Goal: Task Accomplishment & Management: Complete application form

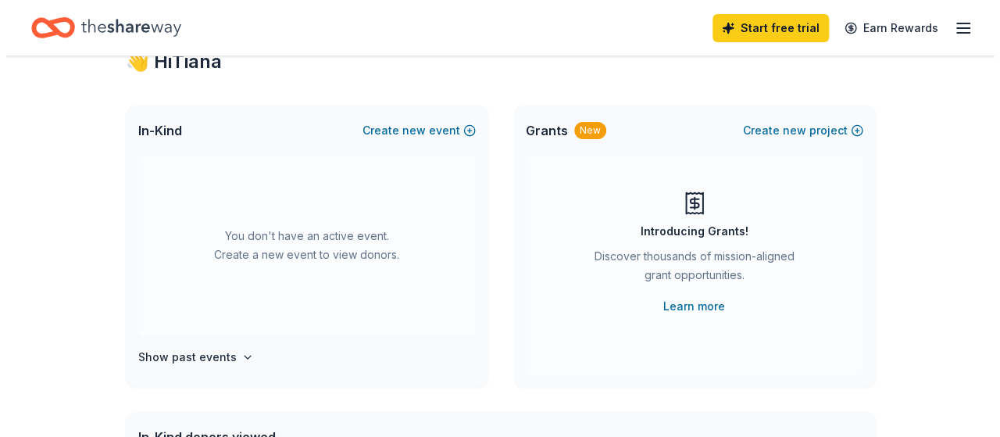
scroll to position [59, 0]
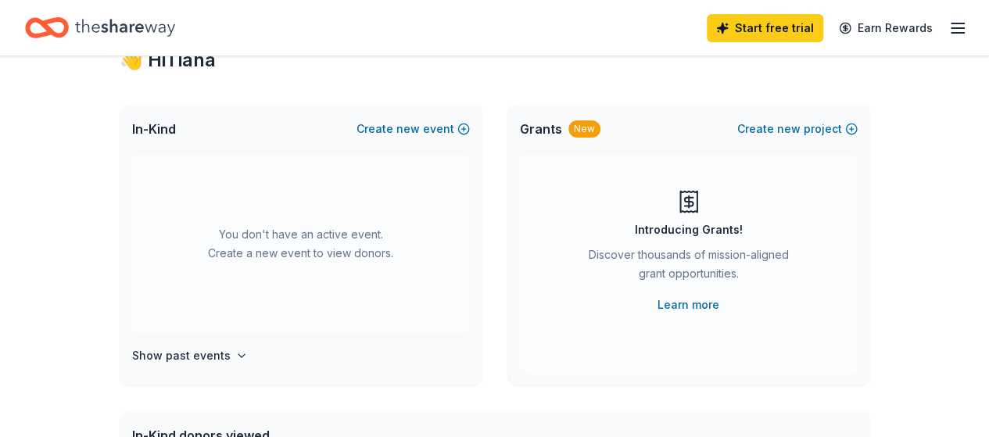
click at [427, 124] on button "Create new event" at bounding box center [412, 129] width 113 height 19
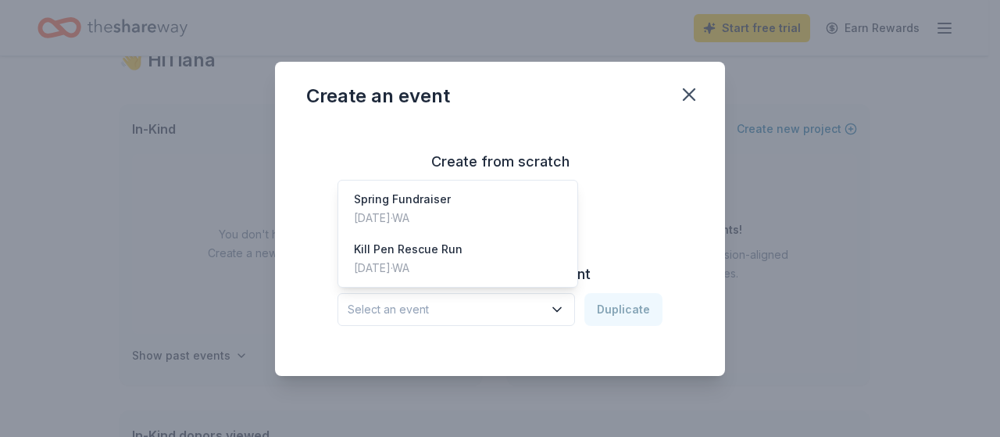
click at [474, 299] on button "Select an event" at bounding box center [457, 309] width 238 height 33
click at [490, 206] on div "Spring Fundraiser May 03, 2025 · WA" at bounding box center [458, 209] width 233 height 50
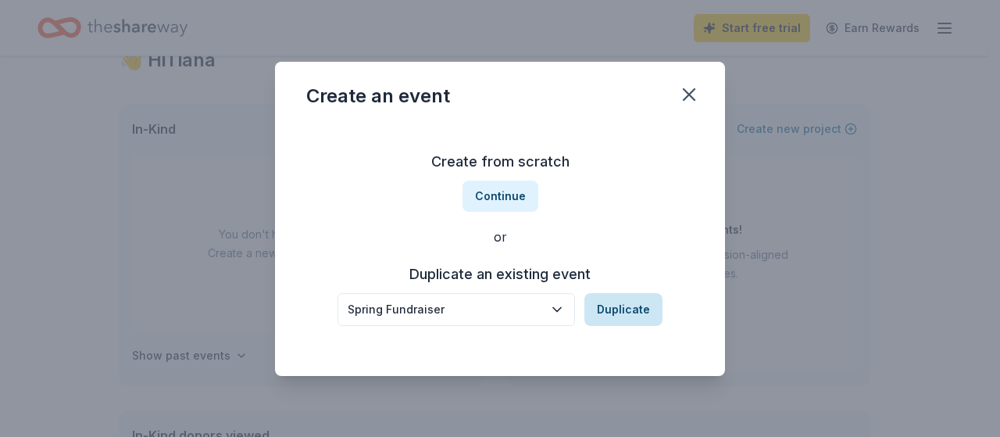
click at [627, 305] on button "Duplicate" at bounding box center [624, 309] width 78 height 33
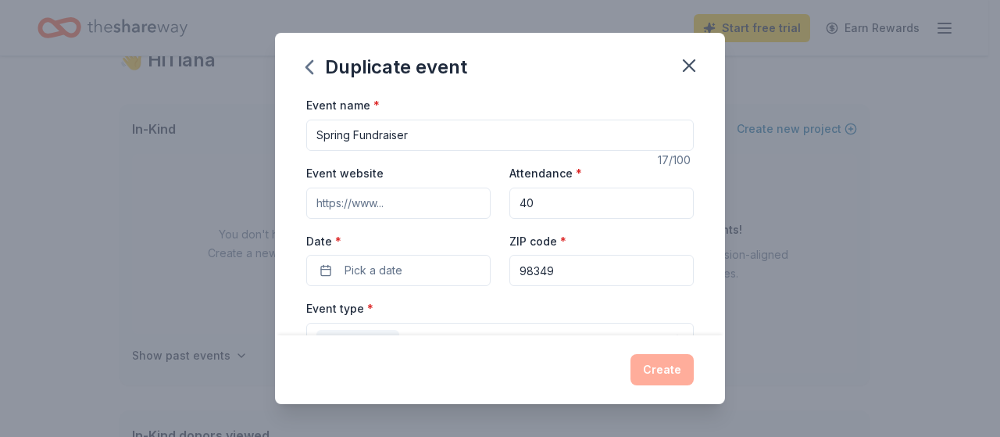
drag, startPoint x: 350, startPoint y: 135, endPoint x: 262, endPoint y: 134, distance: 88.3
click at [262, 134] on div "Duplicate event Event name * Spring Fundraiser 17 /100 Event website Attendance…" at bounding box center [500, 218] width 1000 height 437
type input "Summer BBQ Fundraiser"
drag, startPoint x: 527, startPoint y: 198, endPoint x: 497, endPoint y: 199, distance: 29.7
click at [497, 199] on div "Event website Attendance * 40 Date * Pick a date ZIP code * 98349" at bounding box center [500, 224] width 388 height 123
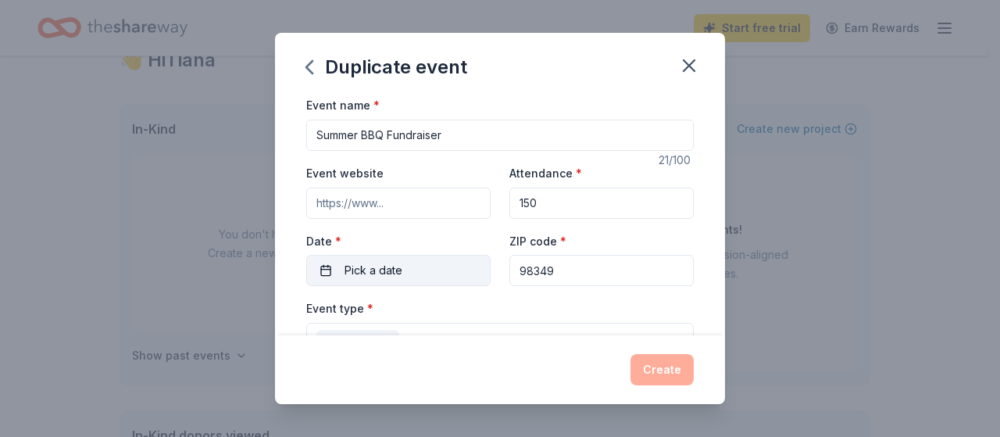
type input "150"
click at [424, 259] on button "Pick a date" at bounding box center [398, 270] width 184 height 31
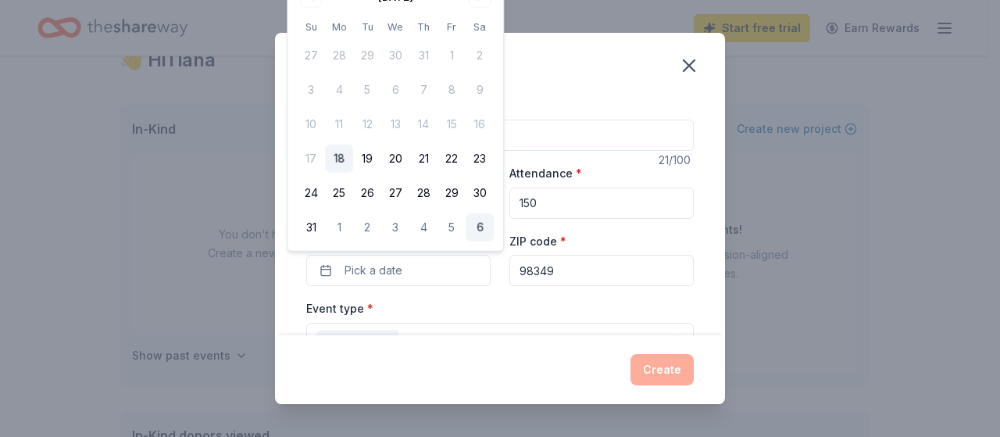
click at [471, 213] on button "6" at bounding box center [480, 227] width 28 height 28
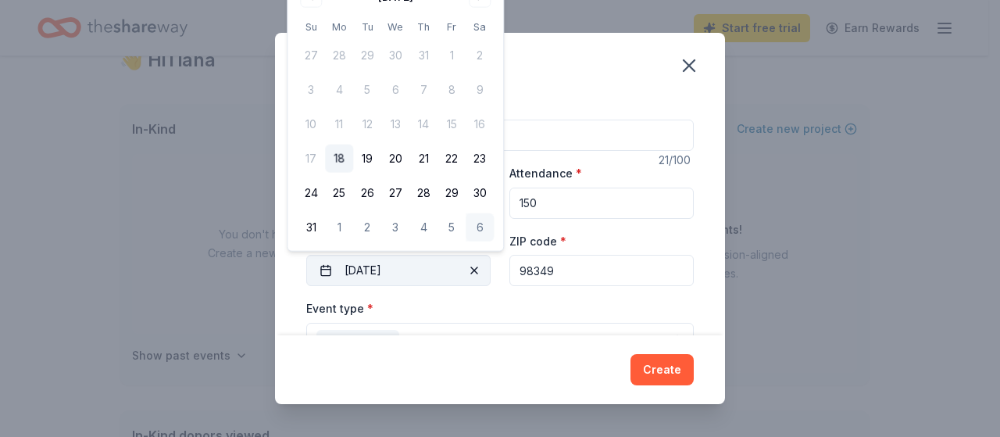
click at [376, 270] on button "09/06/2025" at bounding box center [398, 270] width 184 height 31
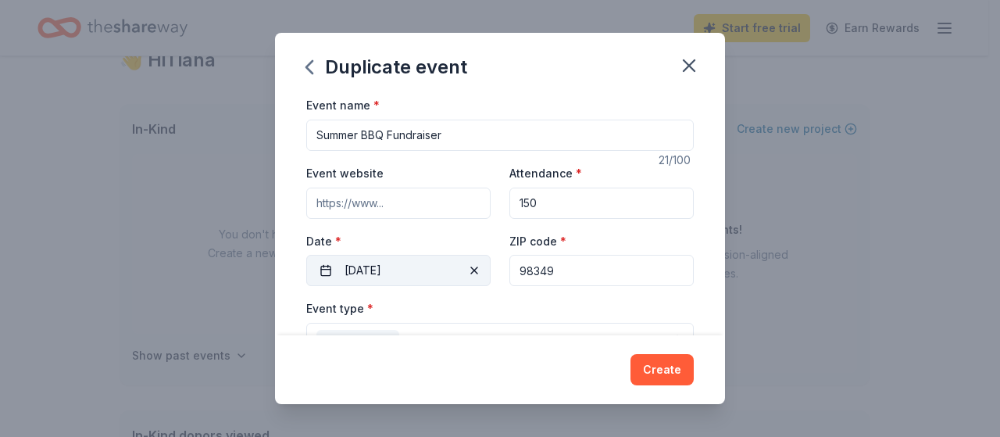
click at [376, 270] on button "09/06/2025" at bounding box center [398, 270] width 184 height 31
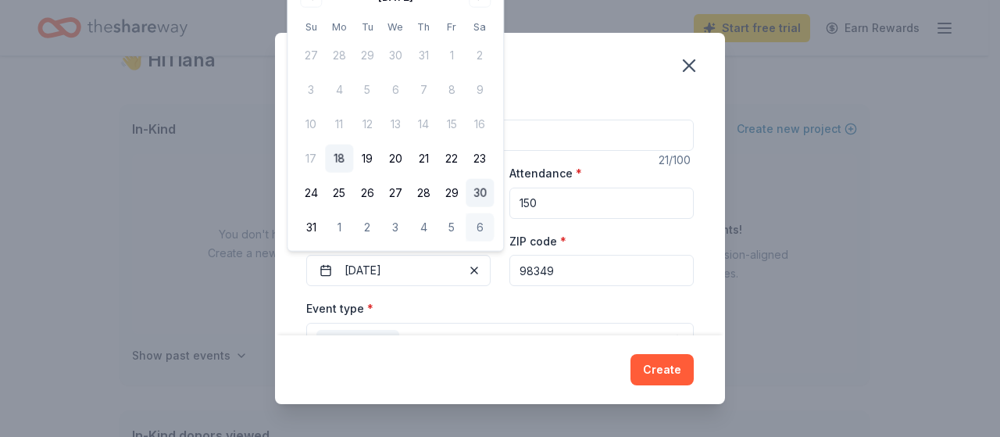
click at [472, 198] on button "30" at bounding box center [480, 193] width 28 height 28
click at [473, 229] on button "6" at bounding box center [480, 227] width 28 height 28
click at [638, 32] on div "Duplicate event Event name * Summer BBQ Fundraiser 21 /100 Event website Attend…" at bounding box center [500, 218] width 1000 height 437
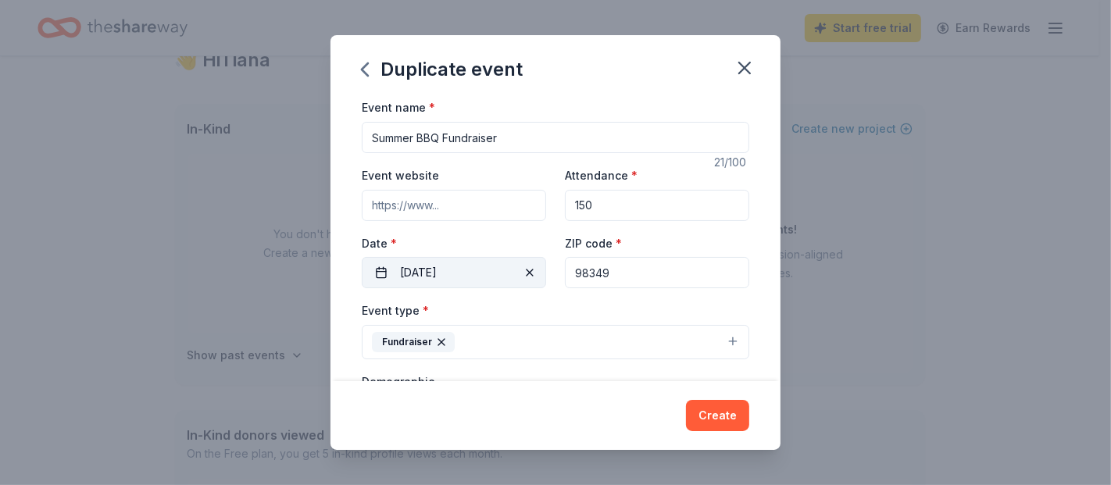
click at [493, 279] on button "09/06/2025" at bounding box center [454, 272] width 184 height 31
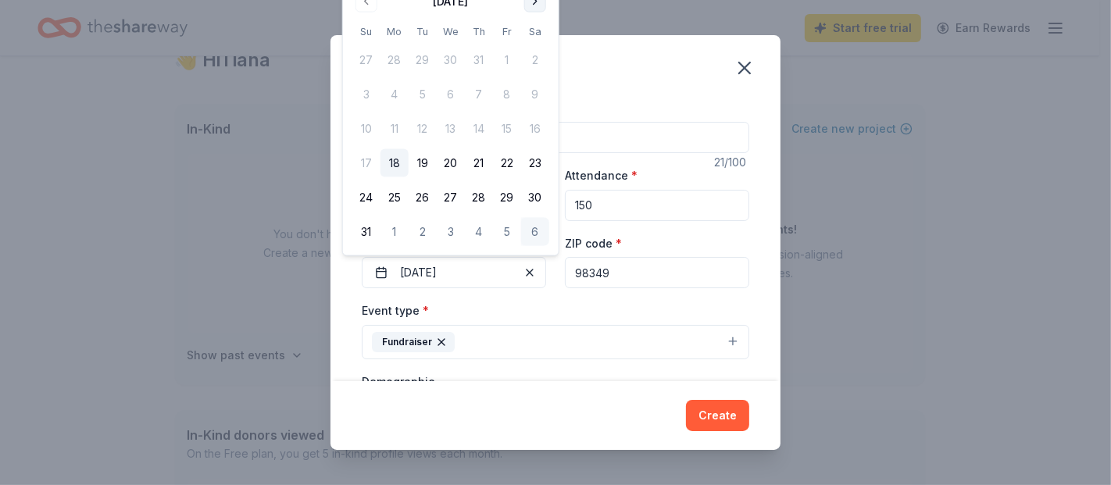
click at [537, 3] on button "Go to next month" at bounding box center [535, 2] width 22 height 22
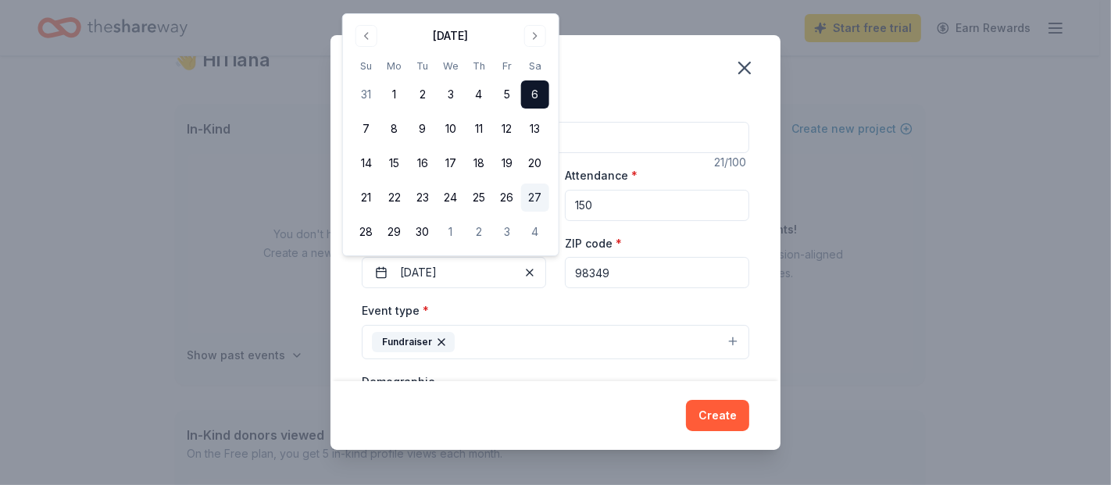
click at [539, 191] on button "27" at bounding box center [535, 198] width 28 height 28
click at [623, 306] on div "Event type * Fundraiser" at bounding box center [556, 330] width 388 height 59
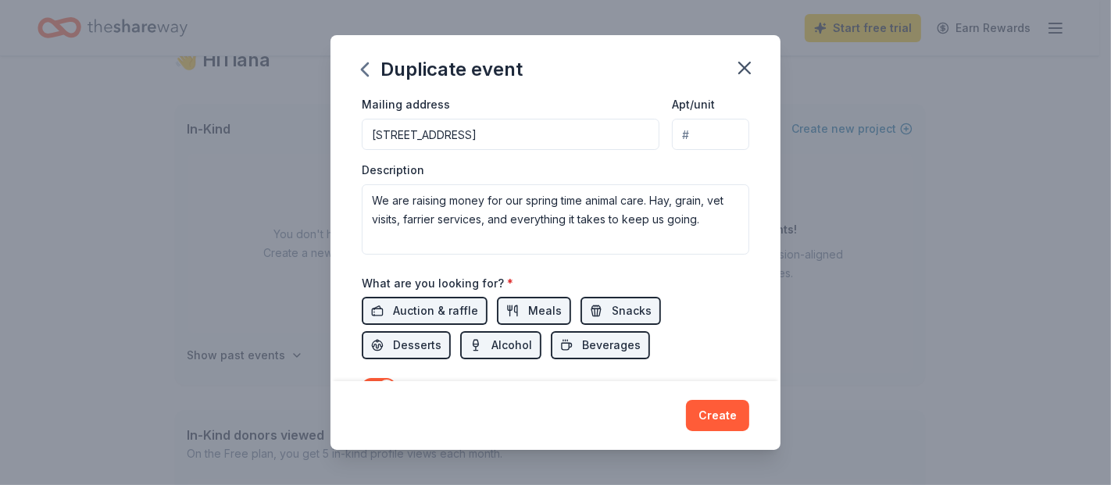
scroll to position [381, 0]
click at [456, 75] on div "Duplicate event" at bounding box center [442, 69] width 161 height 25
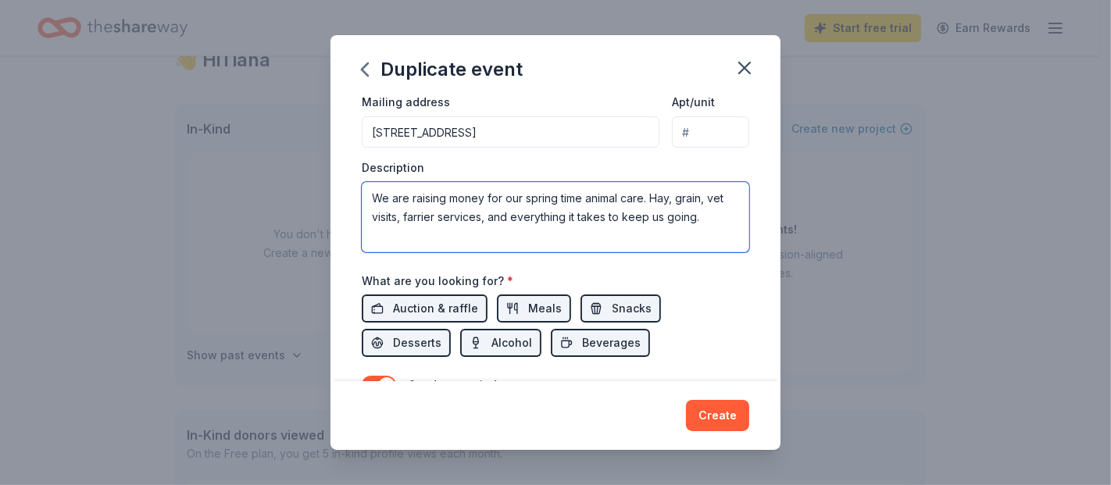
drag, startPoint x: 556, startPoint y: 202, endPoint x: 527, endPoint y: 200, distance: 29.0
click at [527, 200] on textarea "We are raising money for our spring time animal care. Hay, grain, vet visits, f…" at bounding box center [556, 217] width 388 height 70
click at [611, 195] on textarea "We are raising money for our summer/fall time animal care. Hay, grain, vet visi…" at bounding box center [556, 217] width 388 height 70
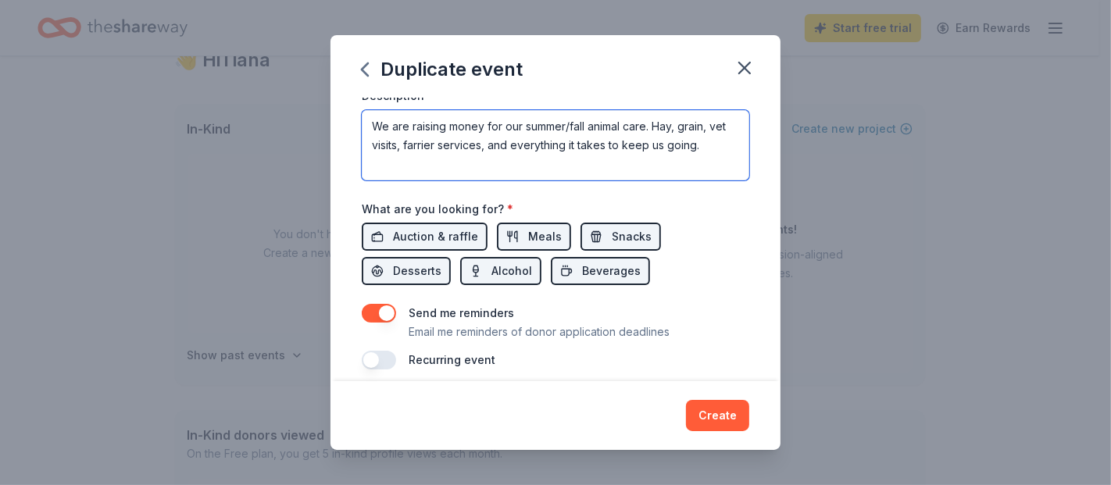
scroll to position [454, 0]
type textarea "We are raising money for our summer/fall animal care. Hay, grain, vet visits, f…"
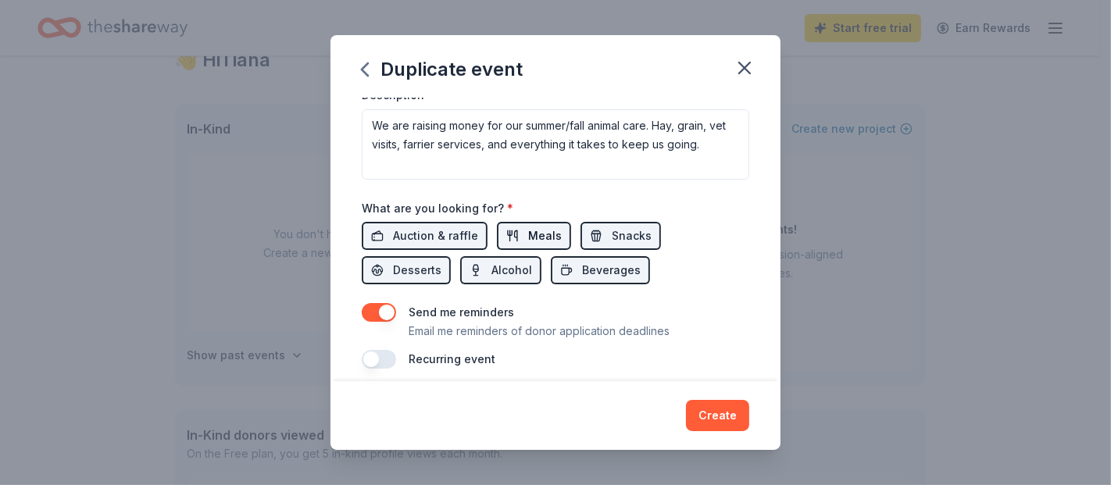
click at [532, 237] on span "Meals" at bounding box center [545, 236] width 34 height 19
click at [448, 234] on span "Auction & raffle" at bounding box center [435, 236] width 85 height 19
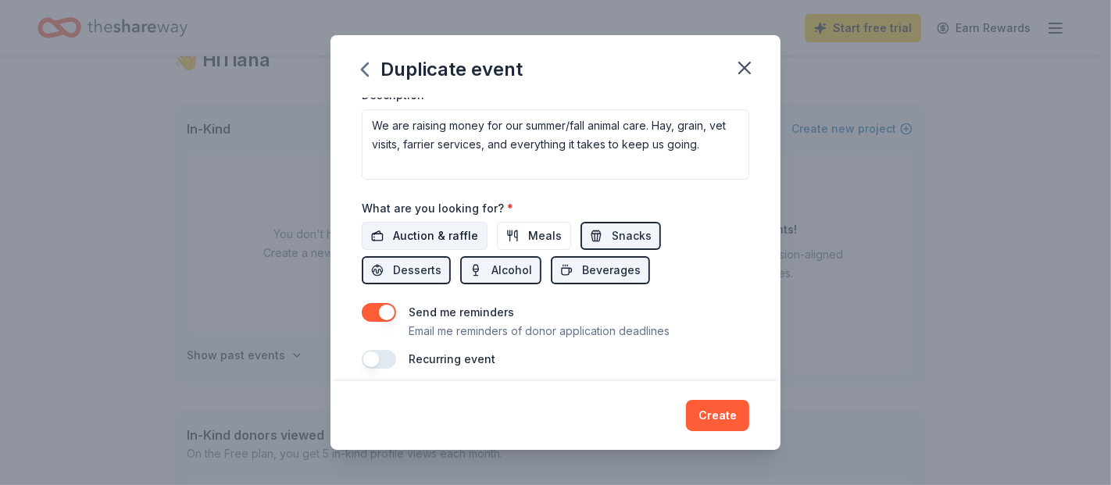
click at [446, 235] on span "Auction & raffle" at bounding box center [435, 236] width 85 height 19
click at [528, 232] on span "Meals" at bounding box center [545, 236] width 34 height 19
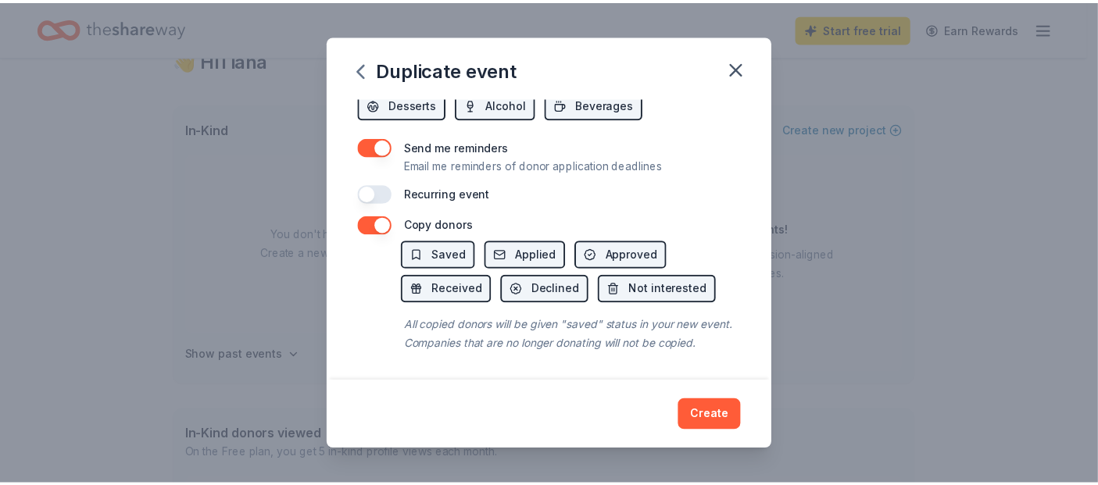
scroll to position [625, 0]
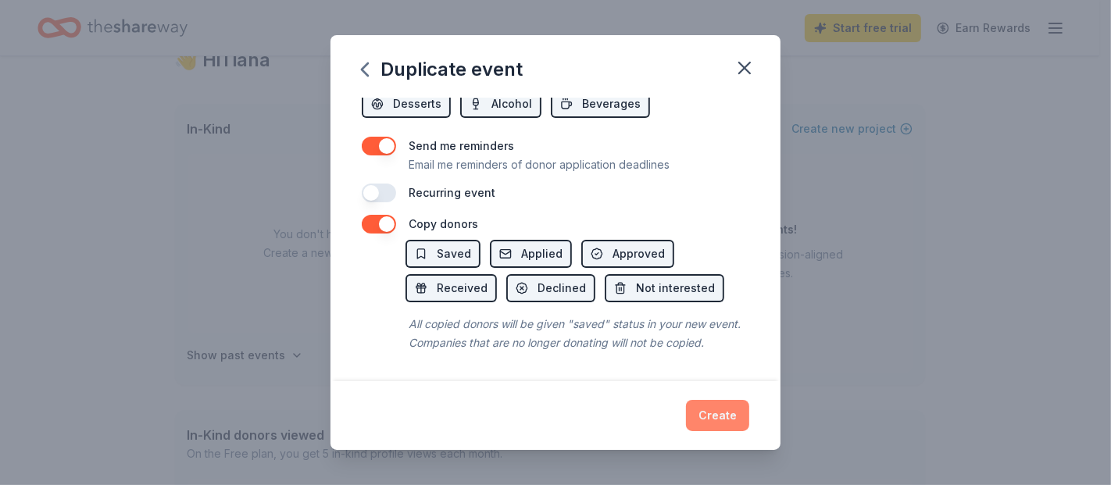
click at [707, 412] on button "Create" at bounding box center [717, 415] width 63 height 31
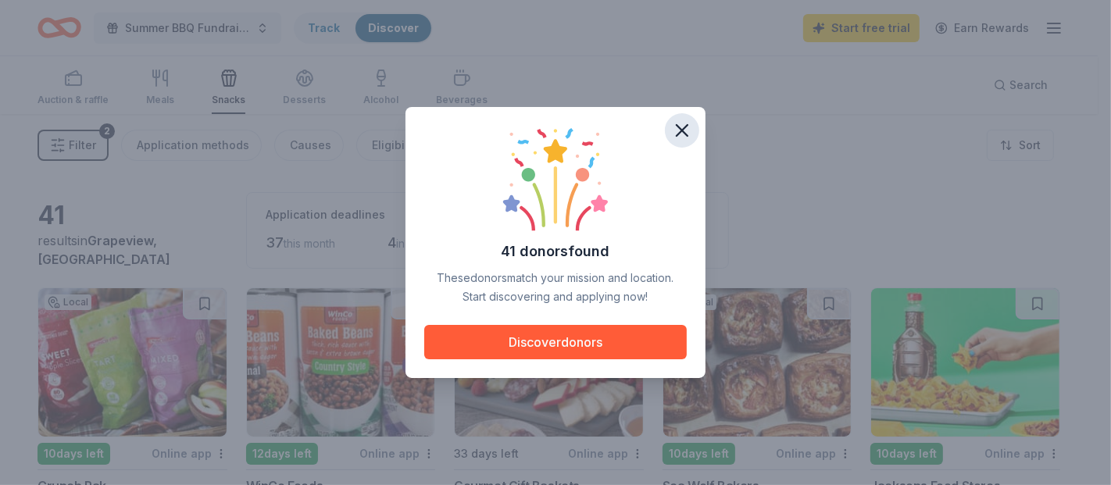
click at [674, 131] on icon "button" at bounding box center [682, 131] width 22 height 22
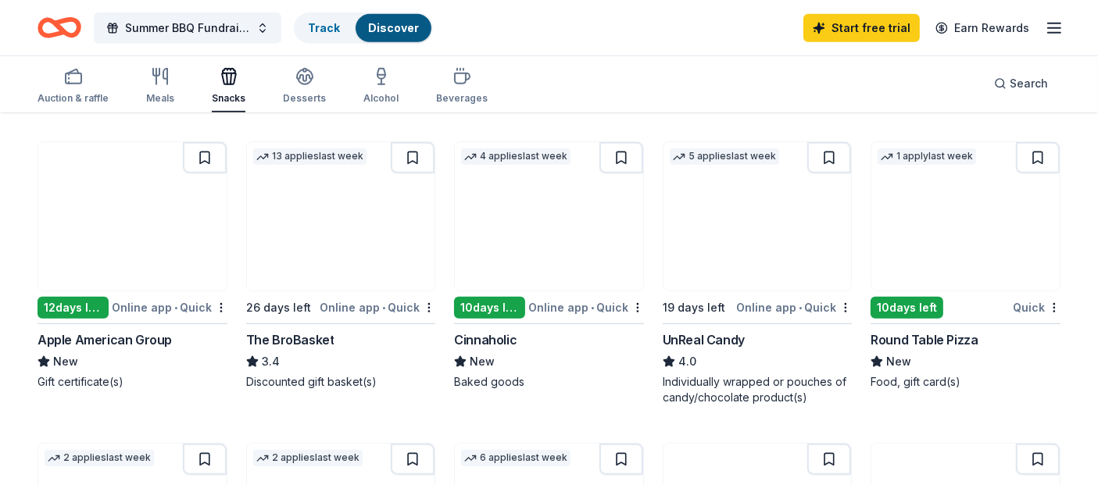
scroll to position [735, 0]
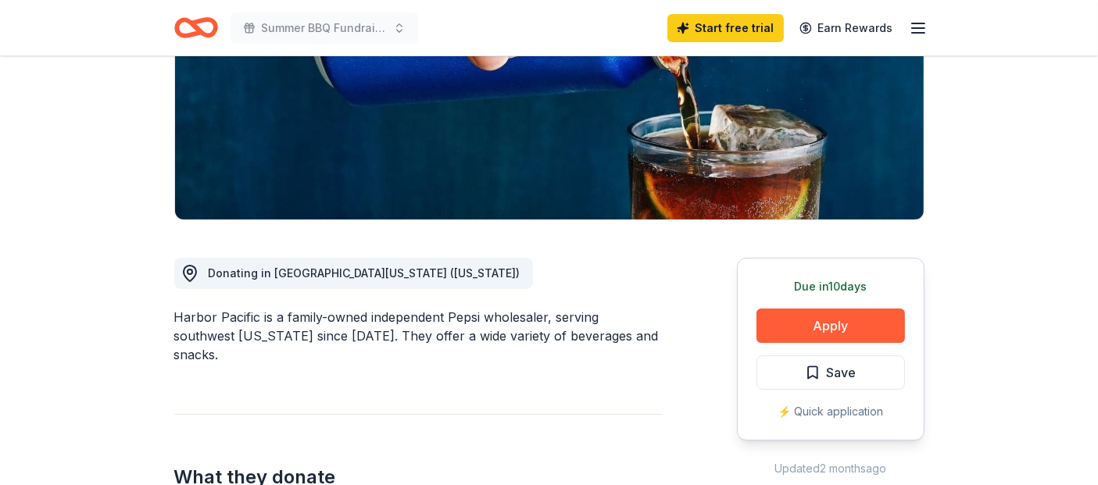
scroll to position [314, 0]
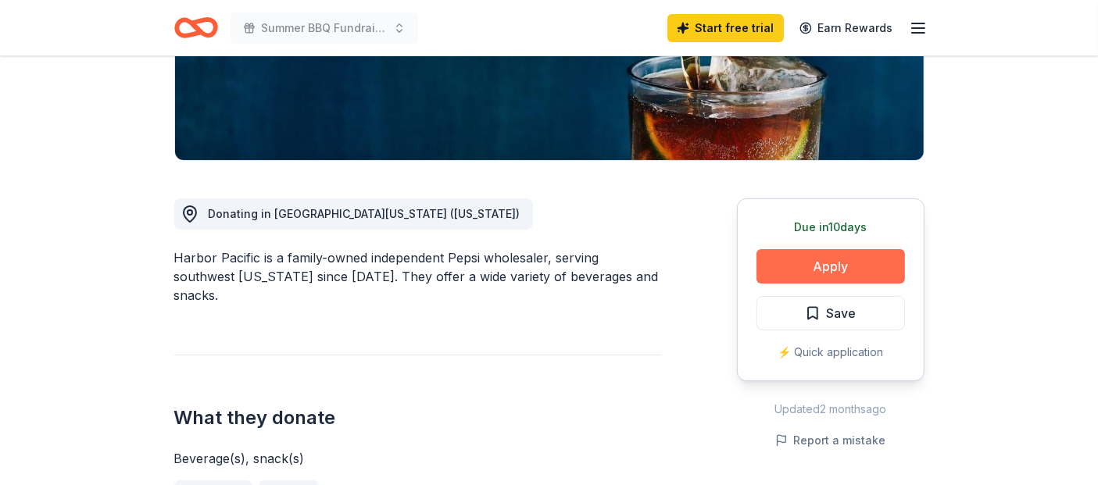
click at [811, 262] on button "Apply" at bounding box center [831, 266] width 149 height 34
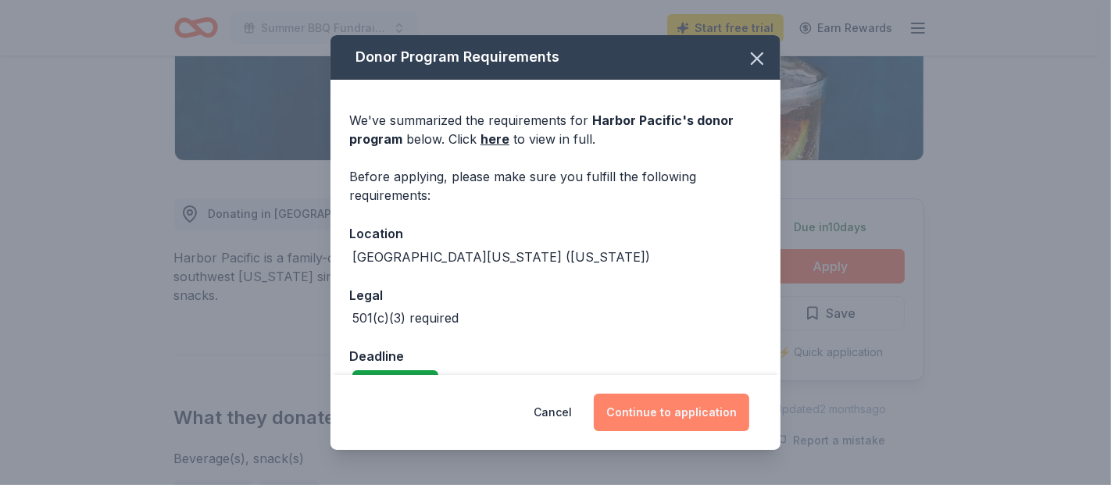
click at [696, 409] on button "Continue to application" at bounding box center [672, 413] width 156 height 38
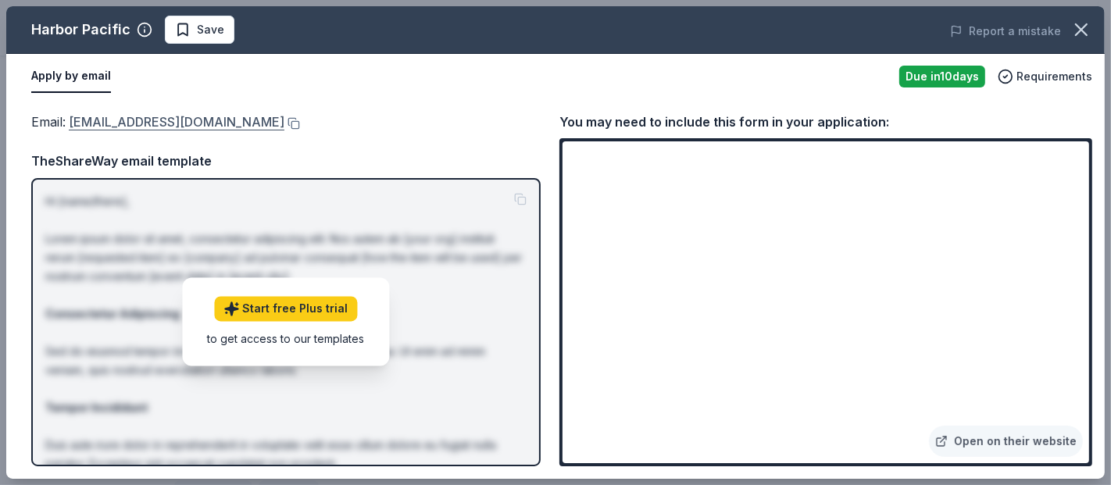
drag, startPoint x: 65, startPoint y: 117, endPoint x: 205, endPoint y: 116, distance: 139.9
click at [205, 116] on span "Email : donations@harborpacific.us" at bounding box center [157, 122] width 253 height 16
drag, startPoint x: 199, startPoint y: 113, endPoint x: 254, endPoint y: 77, distance: 66.6
click at [254, 77] on div "Apply by email" at bounding box center [459, 76] width 856 height 33
click at [285, 126] on button at bounding box center [293, 123] width 16 height 13
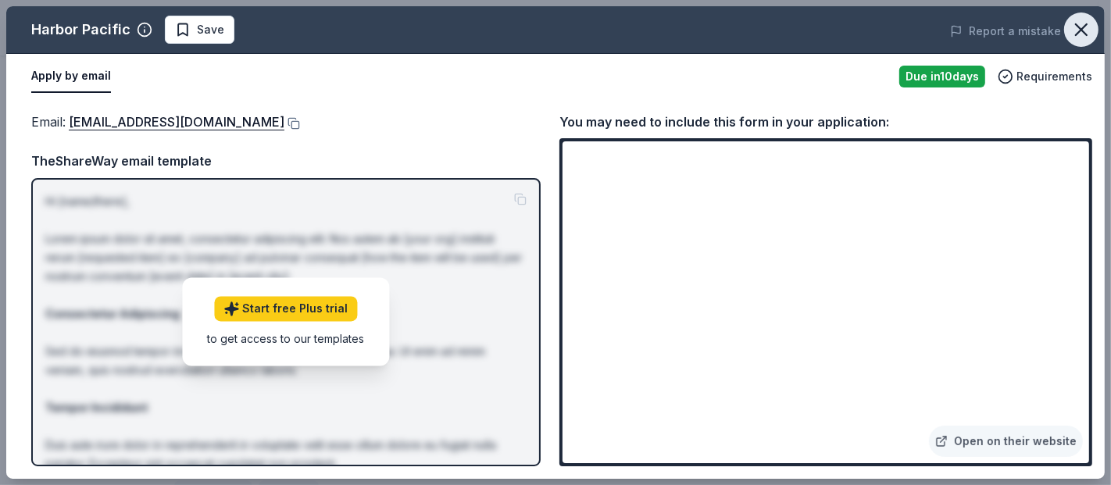
click at [1082, 27] on icon "button" at bounding box center [1082, 30] width 22 height 22
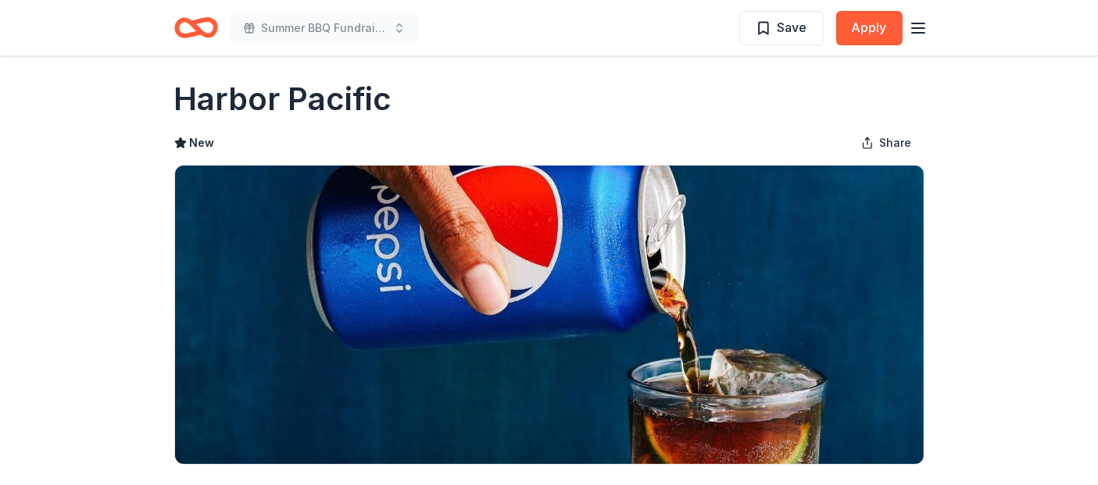
scroll to position [0, 0]
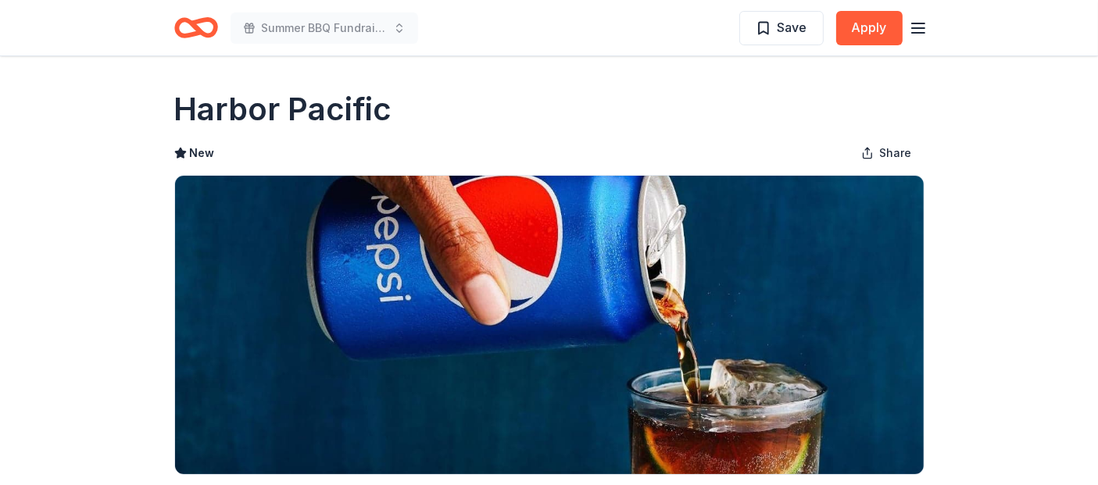
click at [926, 22] on icon "button" at bounding box center [918, 28] width 19 height 19
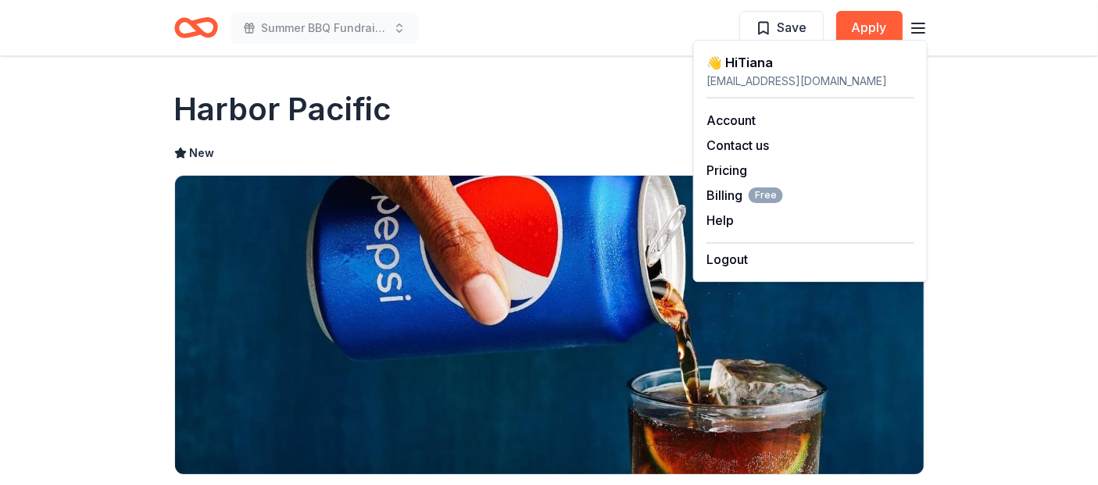
click at [197, 21] on icon "Home" at bounding box center [203, 28] width 24 height 16
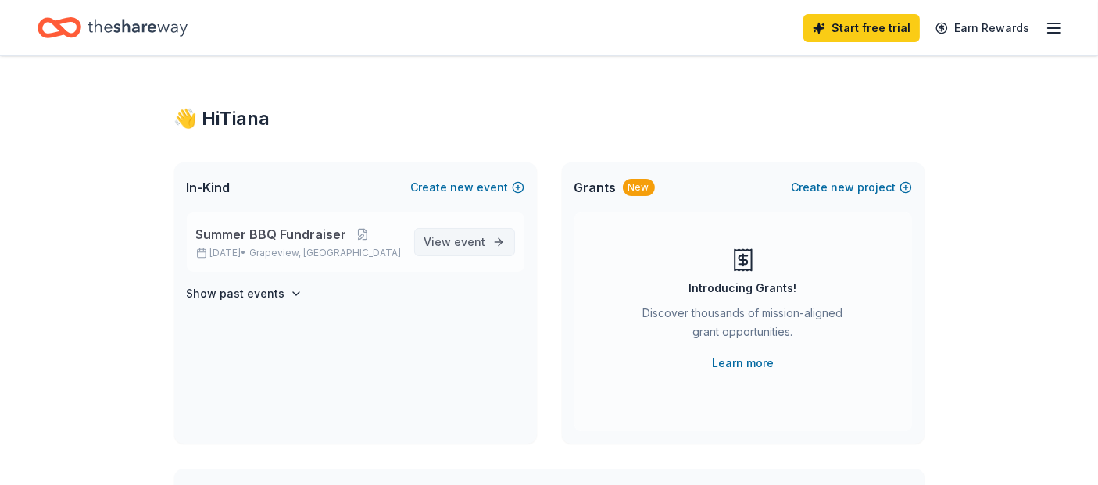
click at [450, 243] on span "View event" at bounding box center [455, 242] width 62 height 19
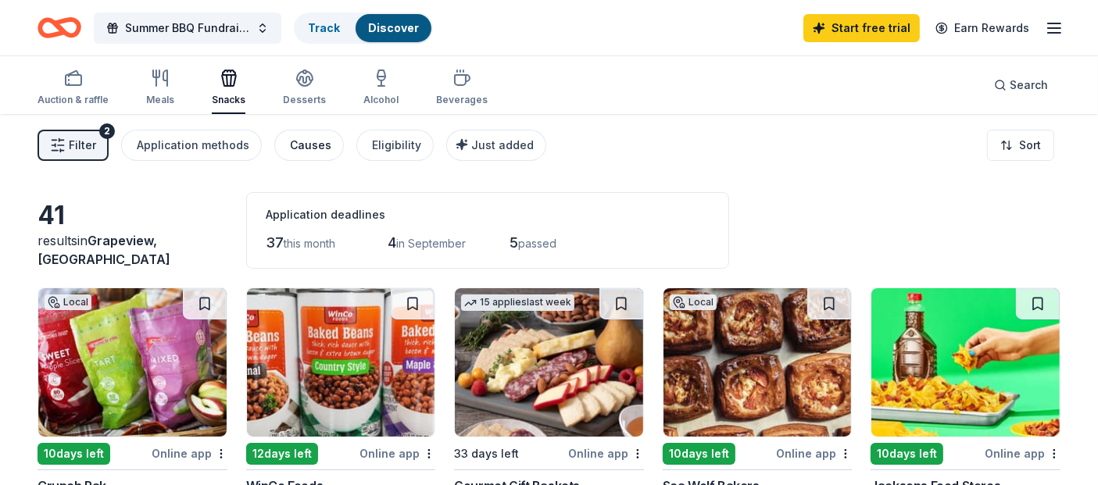
click at [290, 137] on div "Causes" at bounding box center [310, 145] width 41 height 19
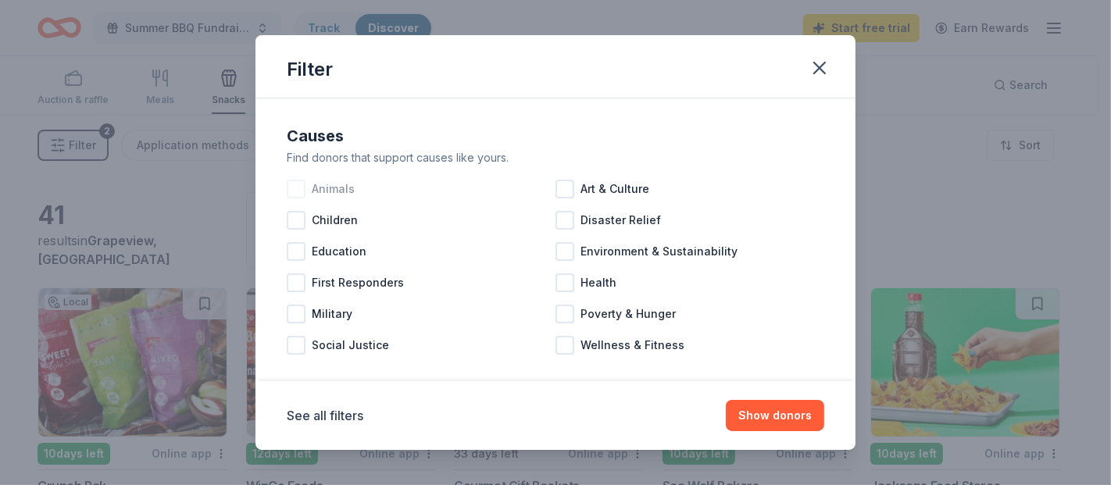
click at [295, 181] on div at bounding box center [296, 189] width 19 height 19
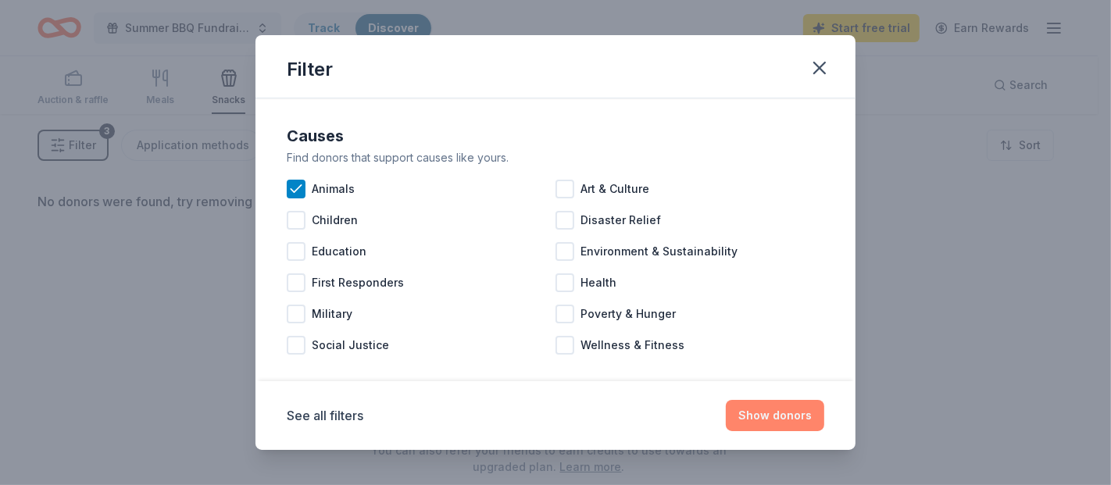
click at [753, 414] on button "Show donors" at bounding box center [775, 415] width 98 height 31
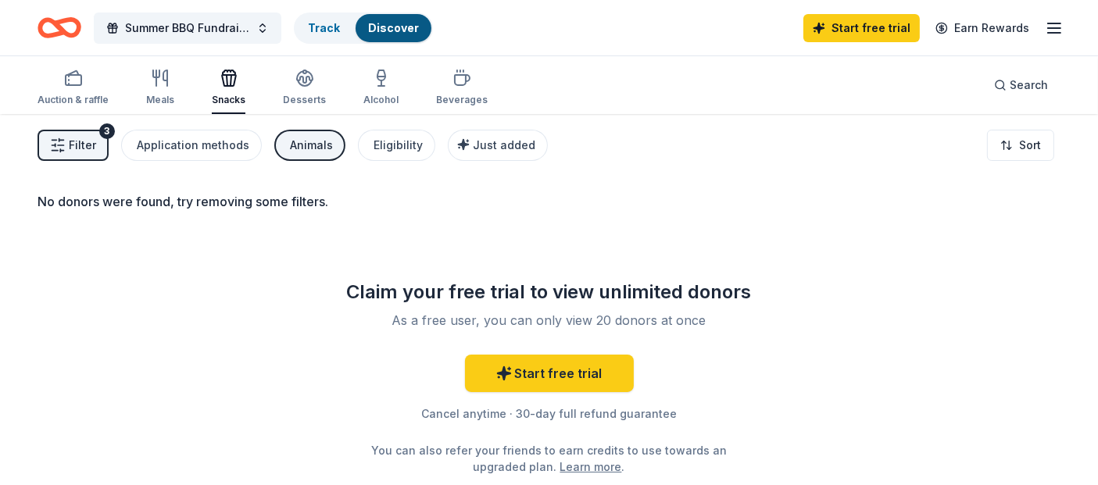
click at [51, 131] on button "Filter 3" at bounding box center [73, 145] width 71 height 31
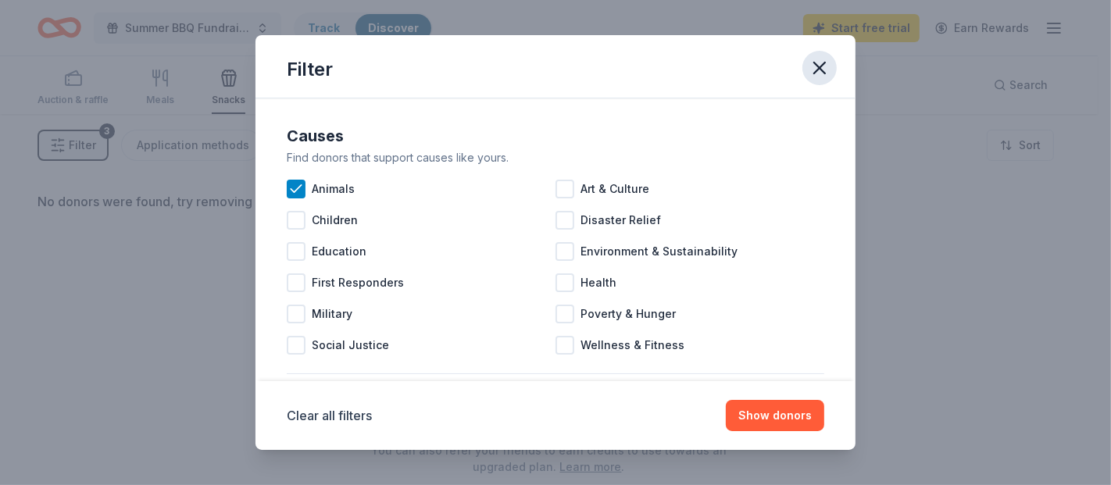
click at [816, 76] on icon "button" at bounding box center [820, 68] width 22 height 22
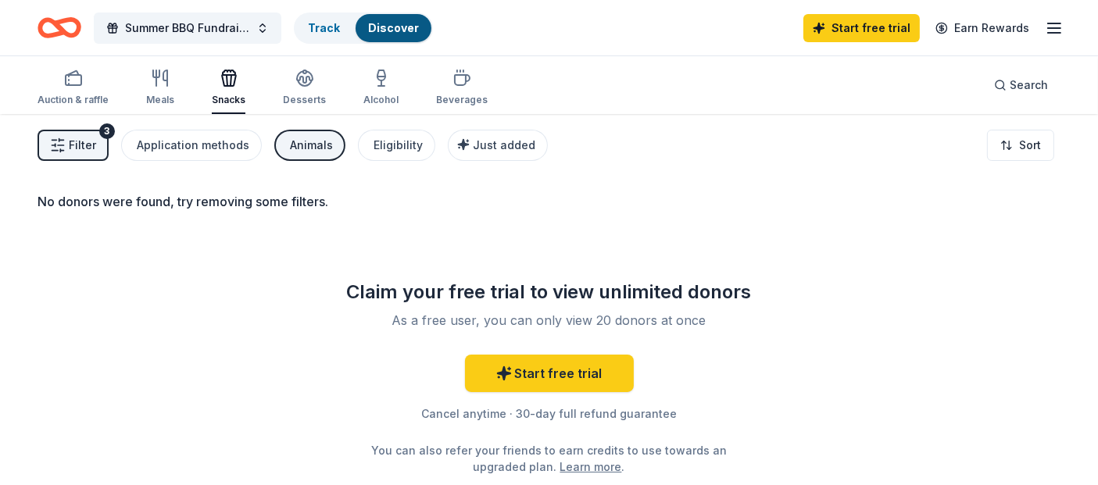
click at [58, 35] on icon "Home" at bounding box center [52, 28] width 24 height 16
click at [301, 25] on div "Track" at bounding box center [323, 28] width 57 height 28
drag, startPoint x: 73, startPoint y: 25, endPoint x: 86, endPoint y: 21, distance: 13.1
click at [86, 21] on div "Summer BBQ Fundraiser Track Discover" at bounding box center [235, 27] width 395 height 37
click at [65, 26] on icon "Home" at bounding box center [60, 27] width 44 height 37
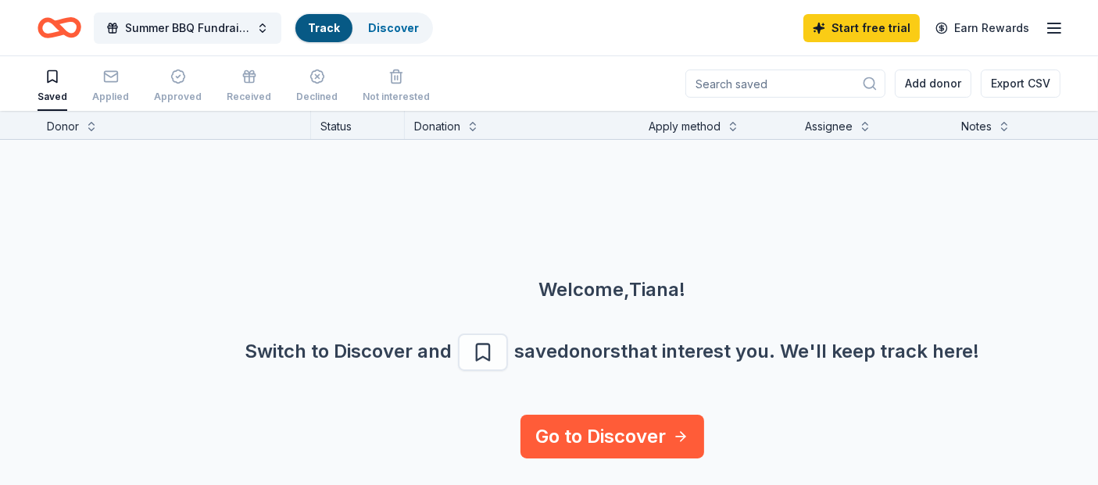
scroll to position [1, 0]
click at [81, 83] on div "Saved Applied Approved Received Declined Not interested" at bounding box center [234, 86] width 392 height 48
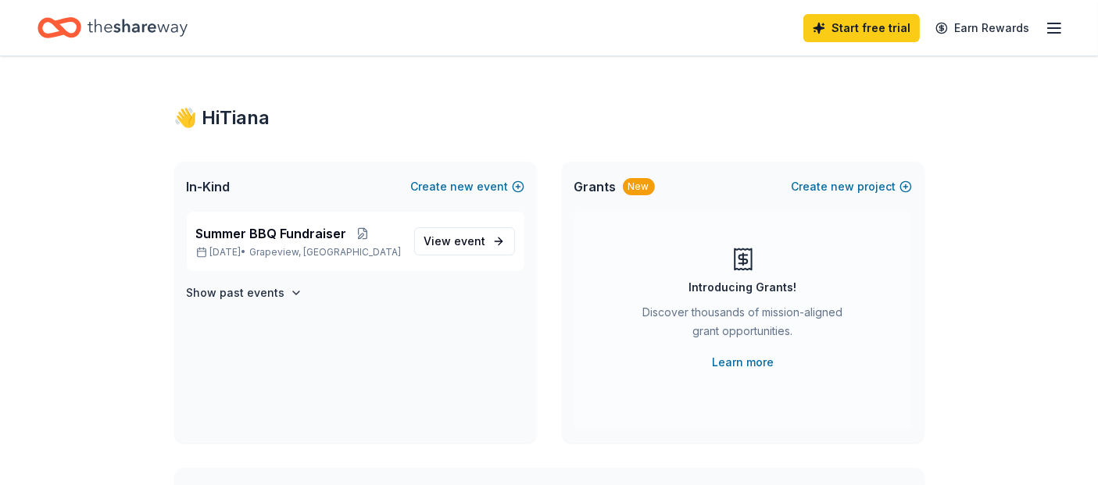
click at [63, 27] on icon "Home" at bounding box center [60, 27] width 44 height 37
click at [462, 244] on span "event" at bounding box center [470, 240] width 31 height 13
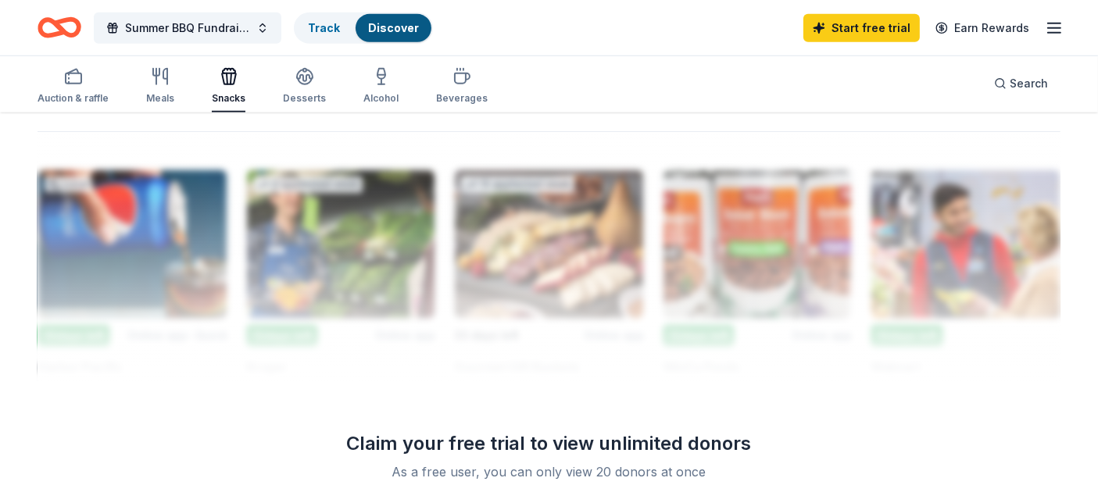
scroll to position [1347, 0]
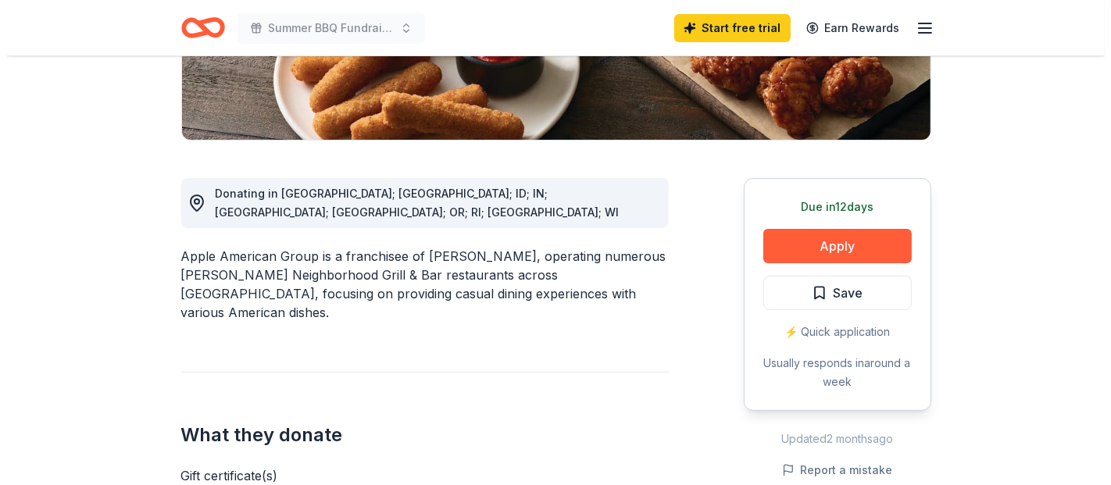
scroll to position [337, 0]
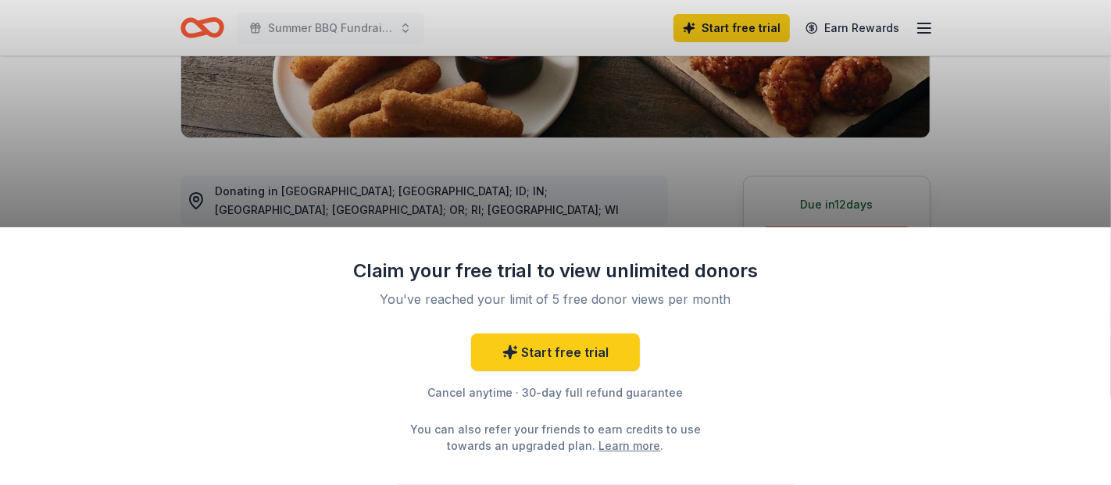
click at [818, 181] on div "Claim your free trial to view unlimited donors You've reached your limit of 5 f…" at bounding box center [555, 242] width 1111 height 485
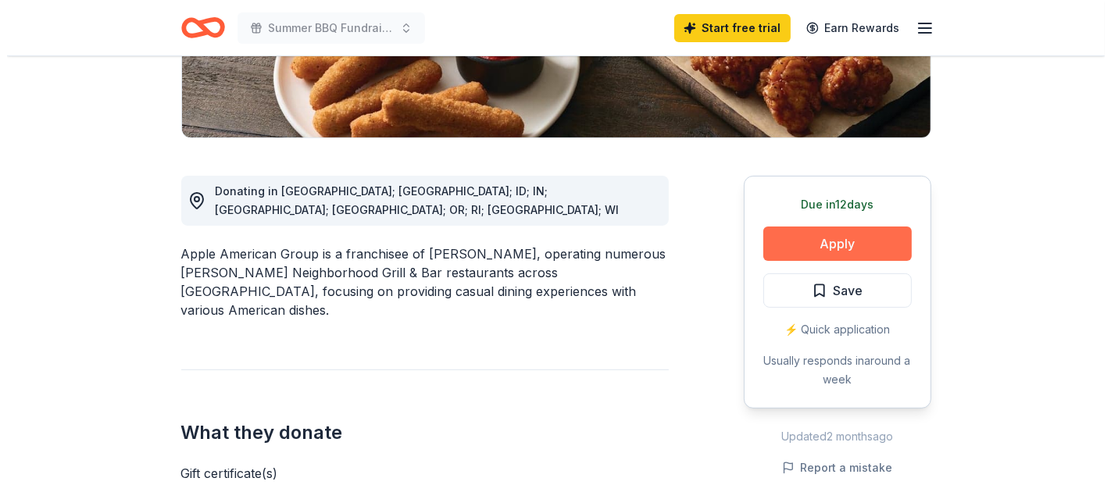
scroll to position [337, 0]
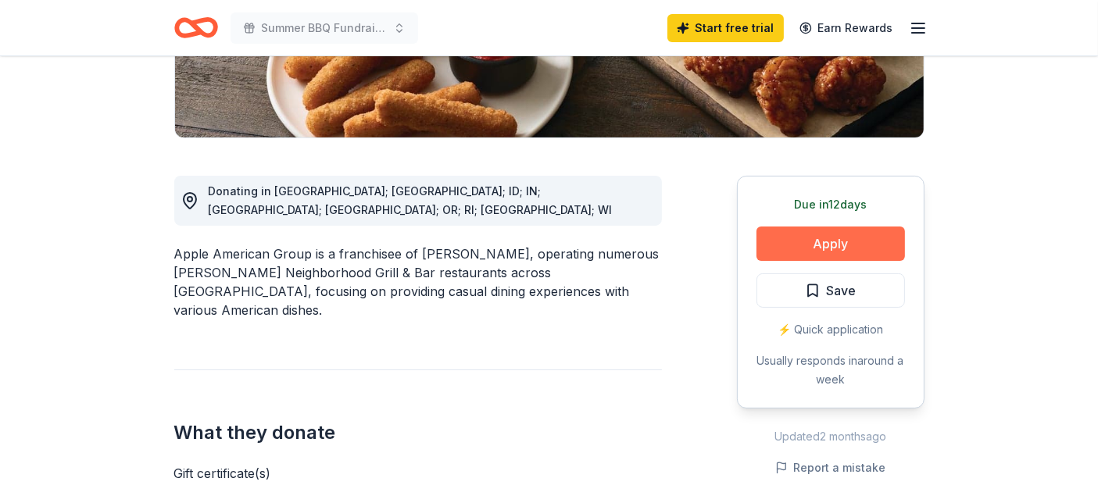
click at [799, 232] on button "Apply" at bounding box center [831, 244] width 149 height 34
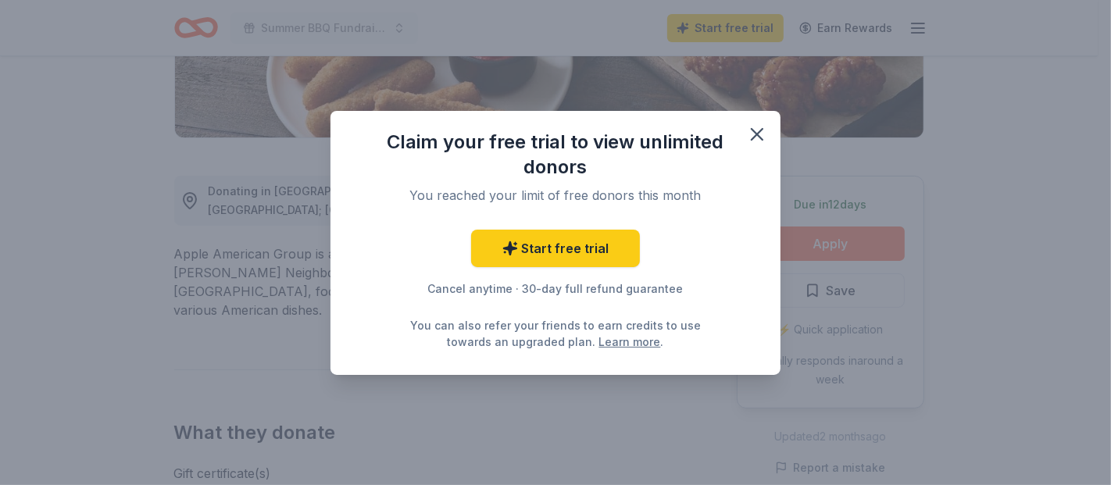
scroll to position [0, 0]
